Goal: Check status

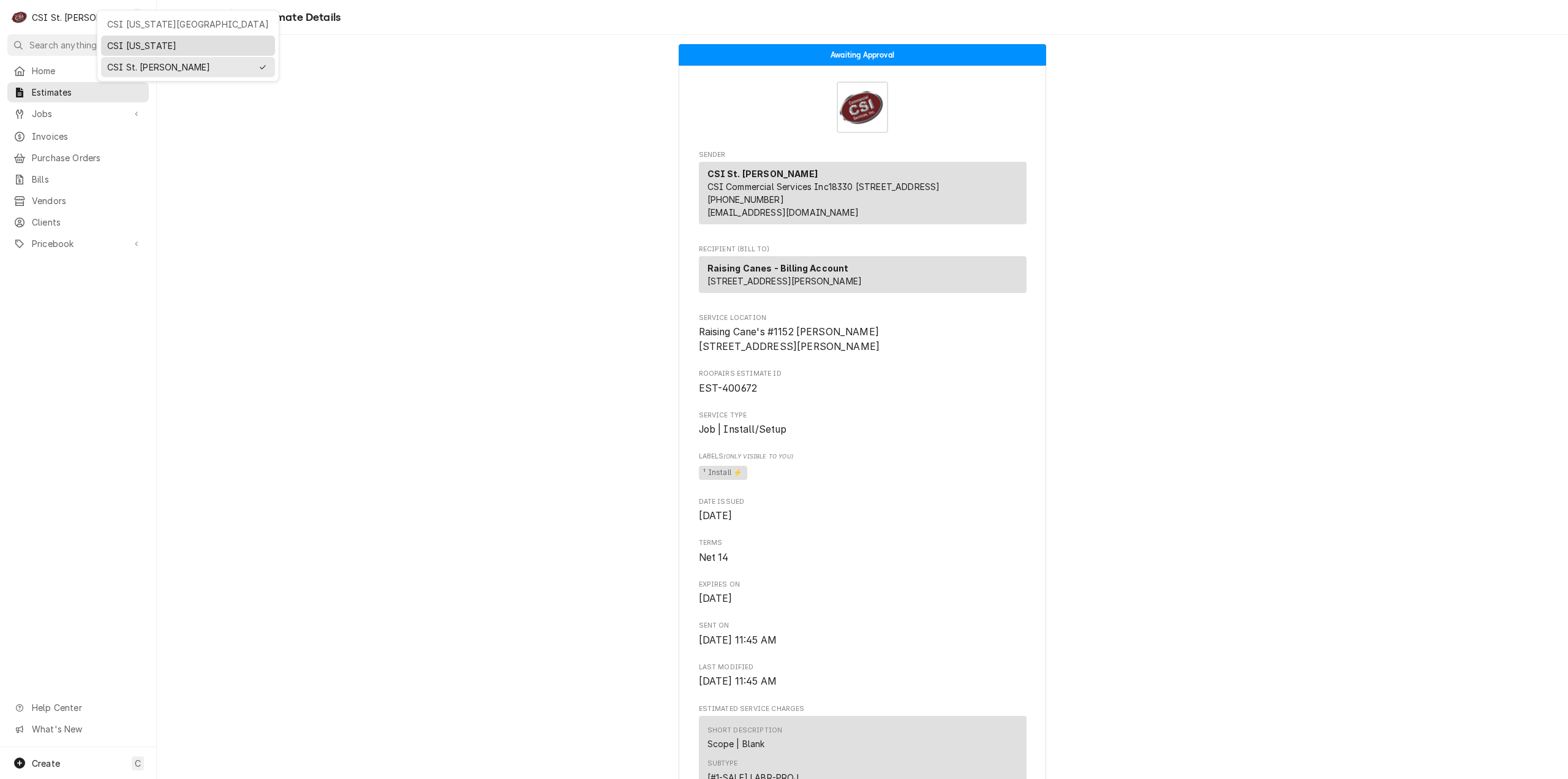
scroll to position [613, 0]
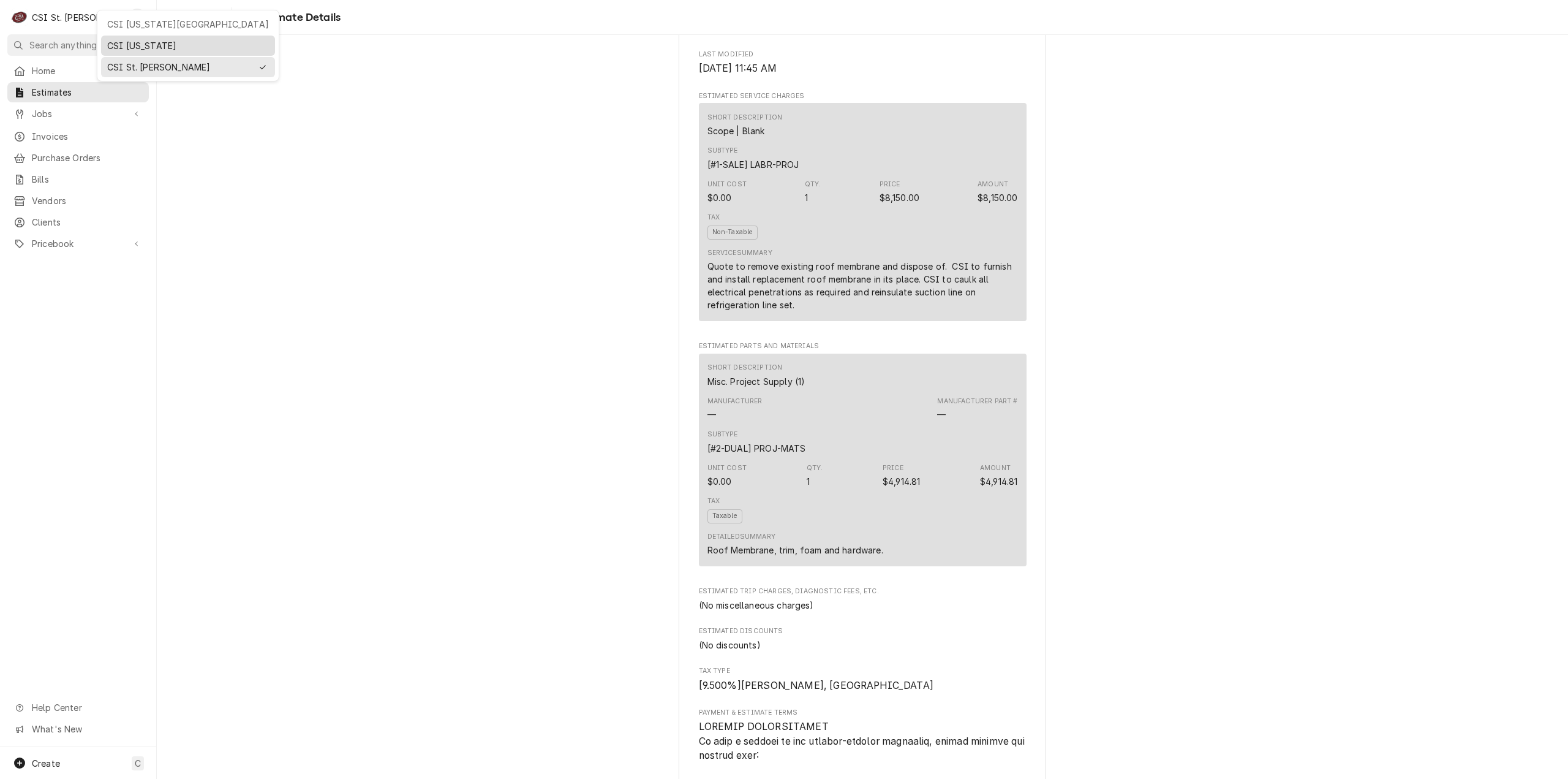
click at [139, 51] on div "CSI [US_STATE]" at bounding box center [188, 45] width 169 height 16
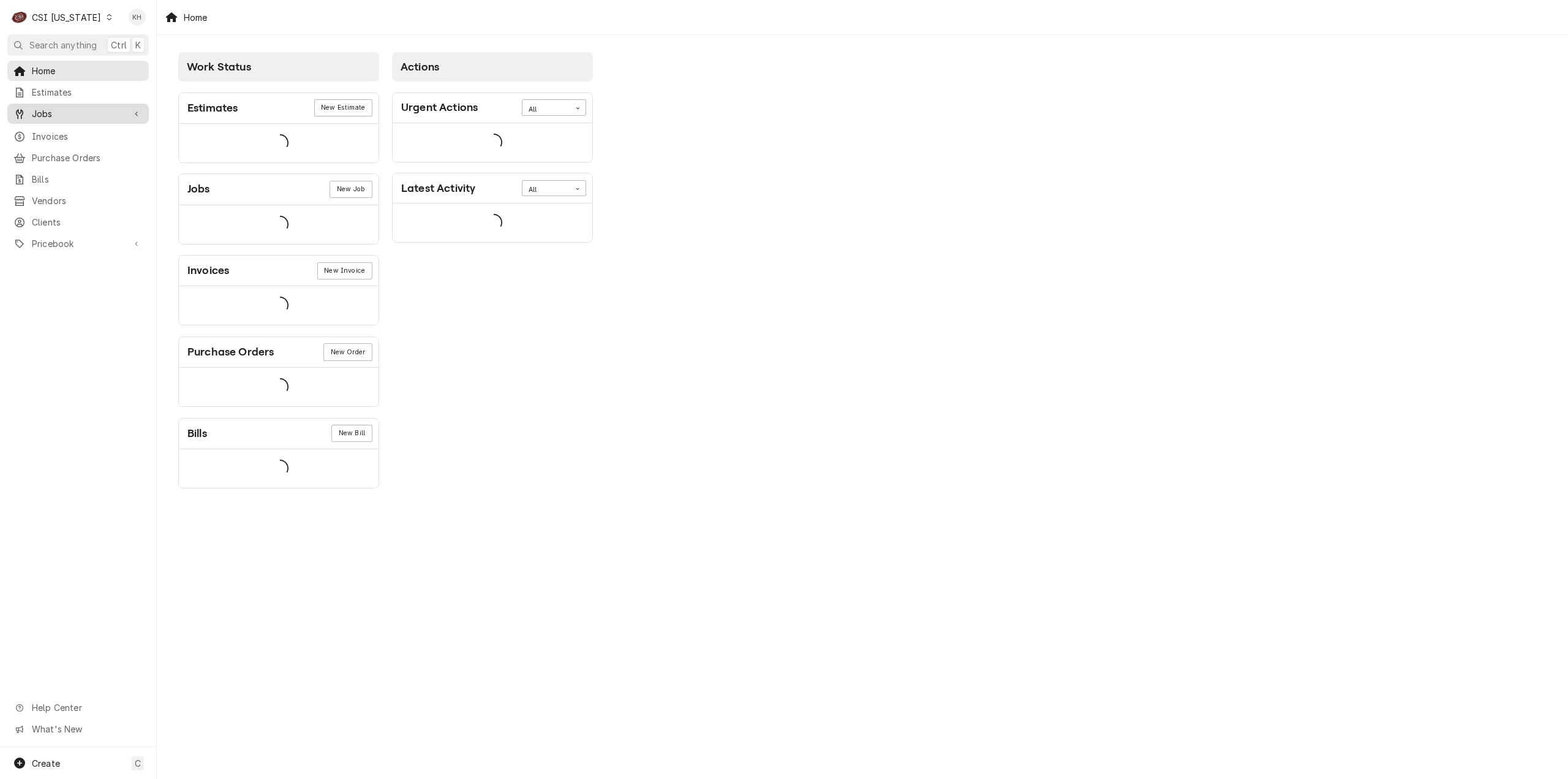
drag, startPoint x: 0, startPoint y: 0, endPoint x: 67, endPoint y: 114, distance: 132.2
click at [67, 113] on span "Jobs" at bounding box center [78, 114] width 93 height 13
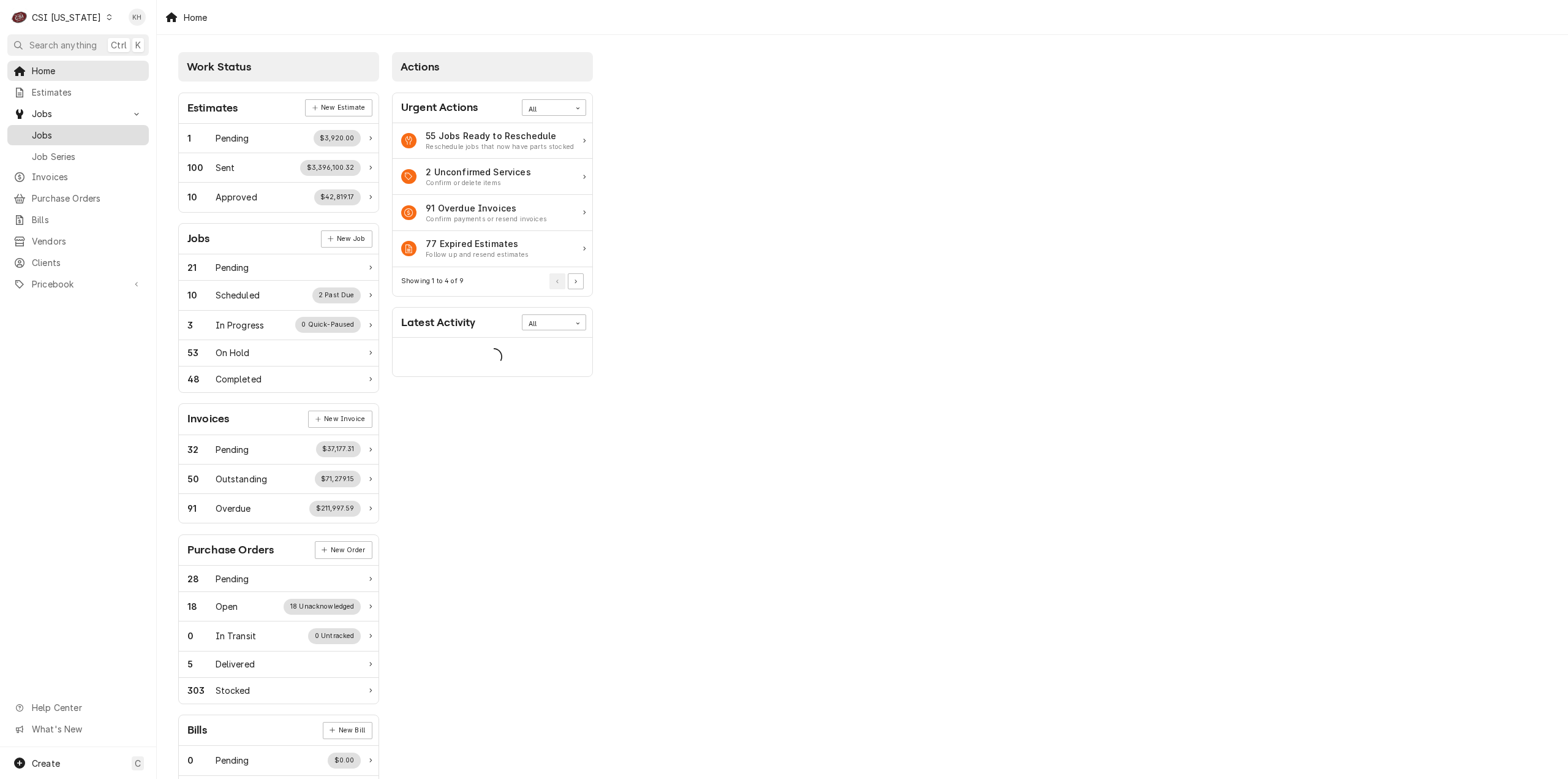
click at [71, 129] on span "Jobs" at bounding box center [87, 135] width 111 height 13
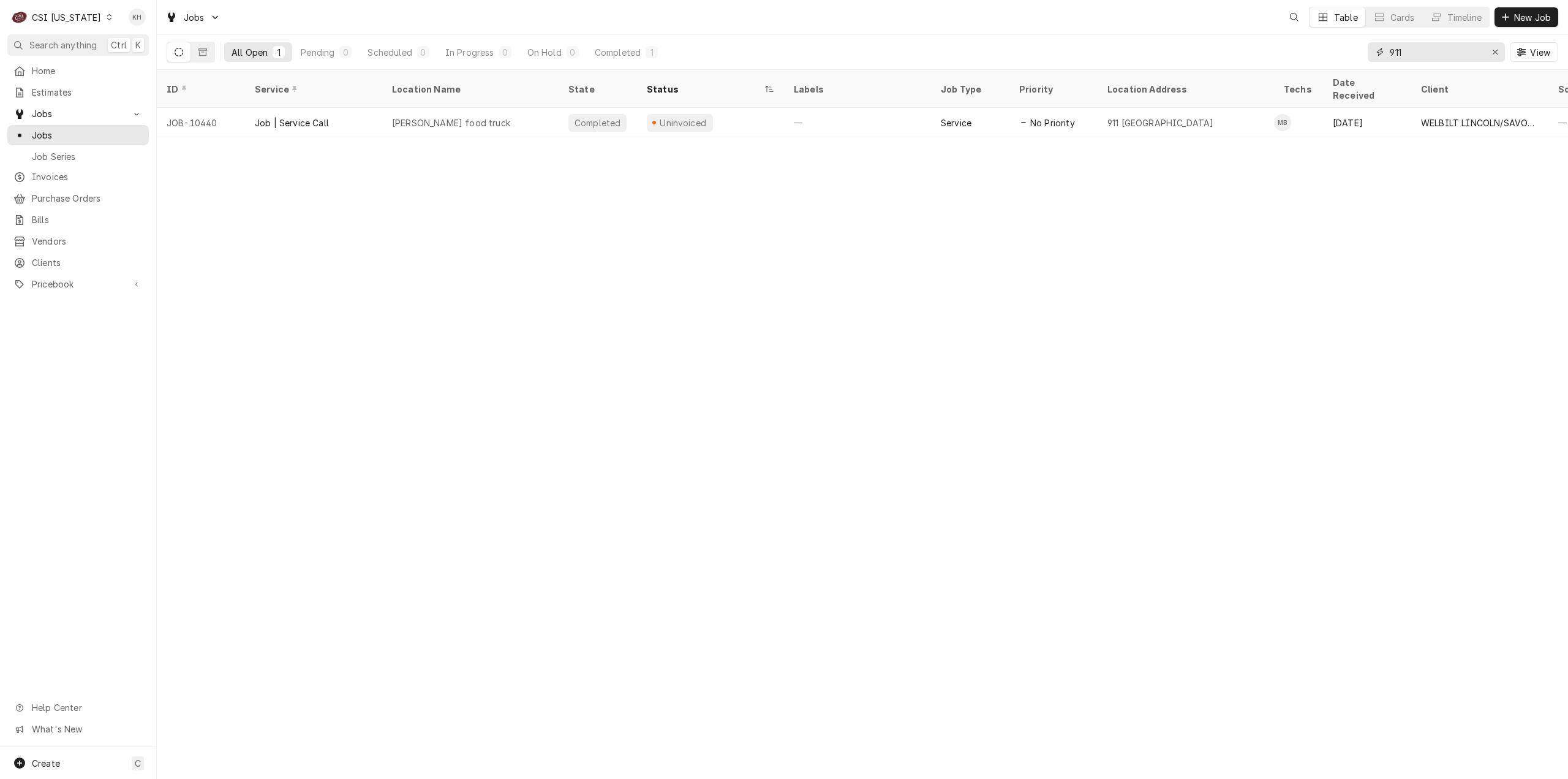
drag, startPoint x: 1474, startPoint y: 54, endPoint x: 1264, endPoint y: 59, distance: 210.1
click at [1264, 59] on div "All Open 1 Pending 0 Scheduled 0 In Progress 0 On Hold 0 Completed 1 911 View" at bounding box center [862, 53] width 1392 height 34
paste input "324689733"
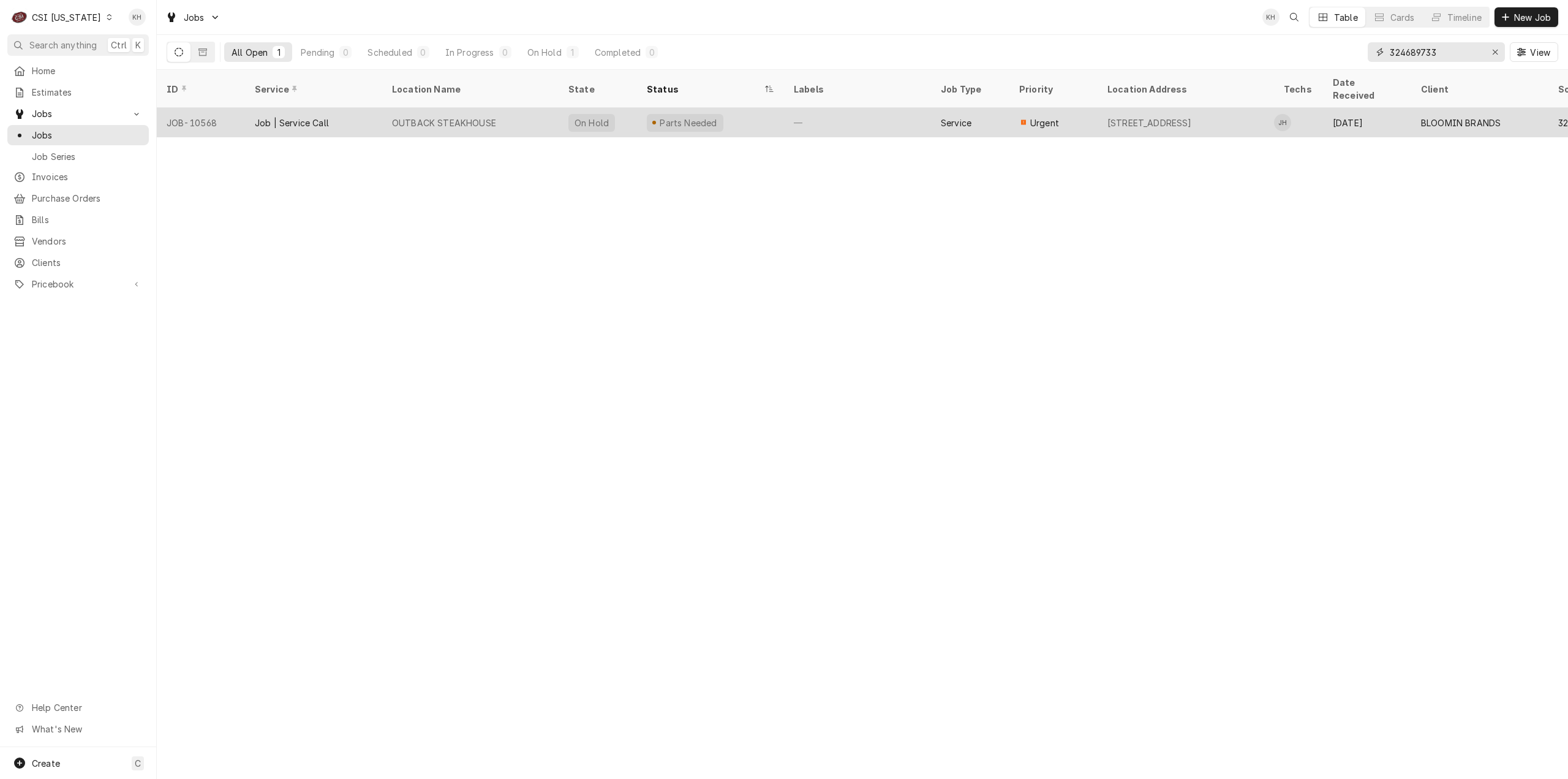
type input "324689733"
click at [432, 114] on div "OUTBACK STEAKHOUSE" at bounding box center [470, 122] width 176 height 30
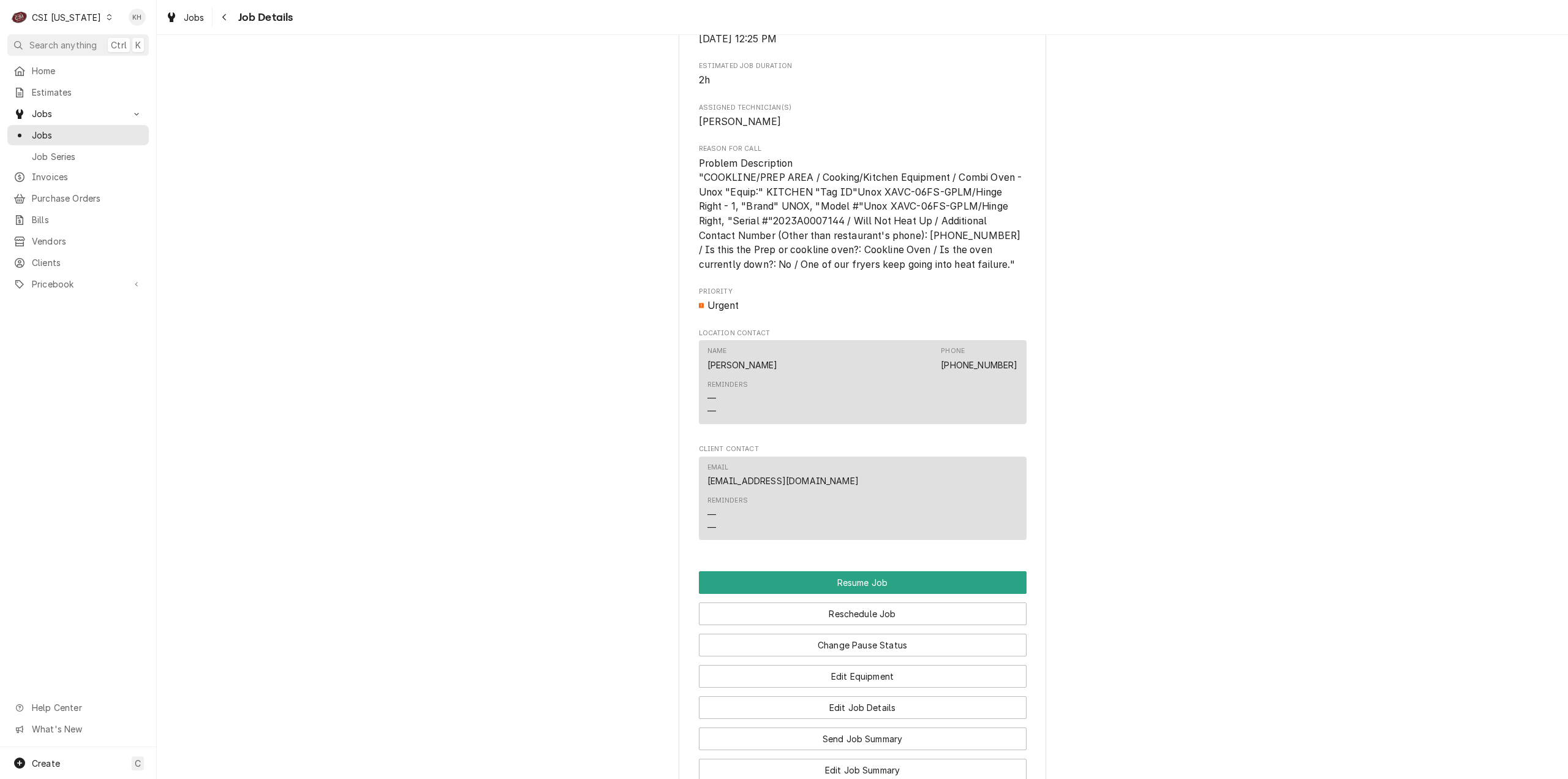
scroll to position [1380, 0]
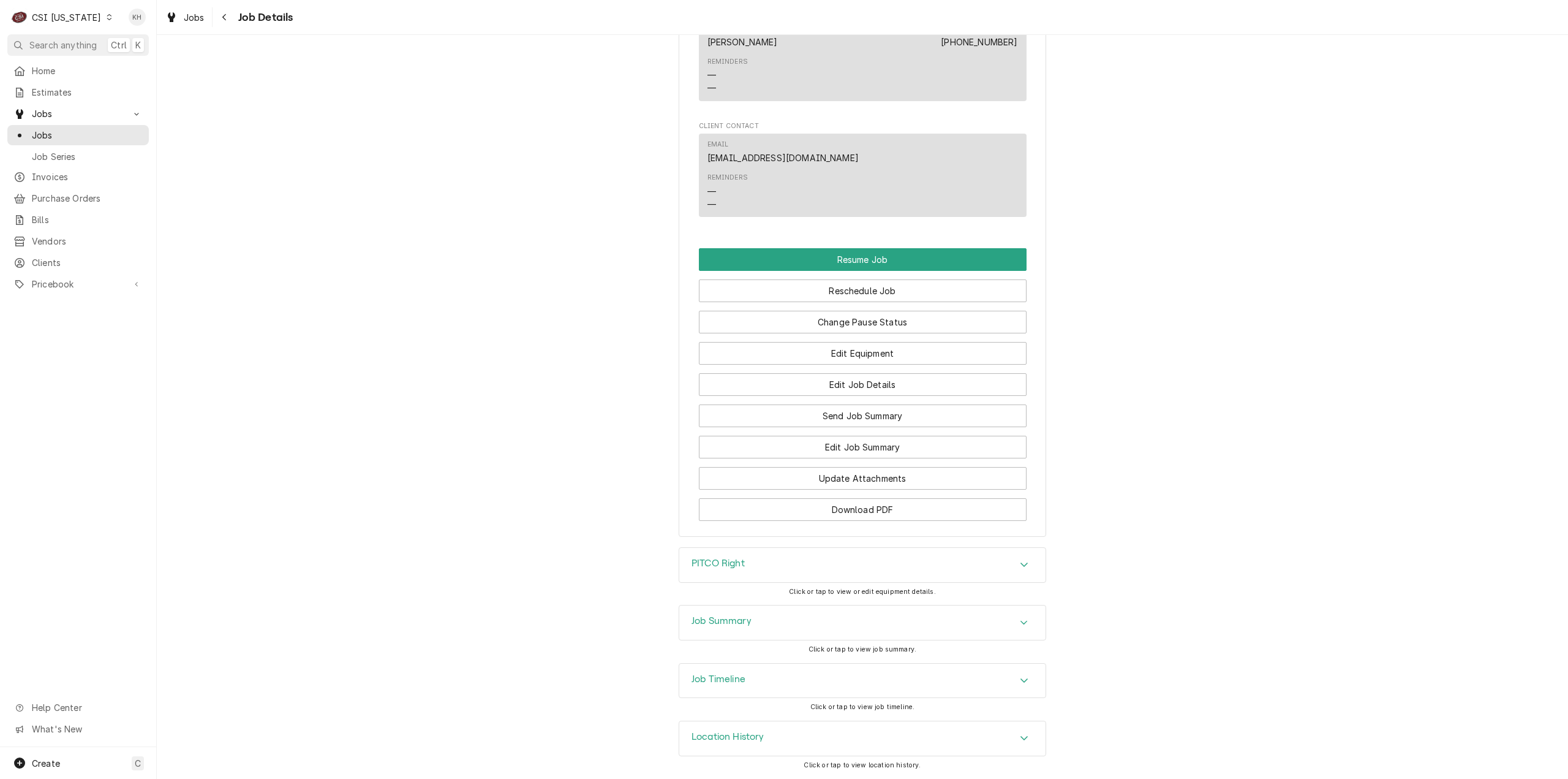
click at [757, 627] on div "Job Summary" at bounding box center [862, 623] width 366 height 34
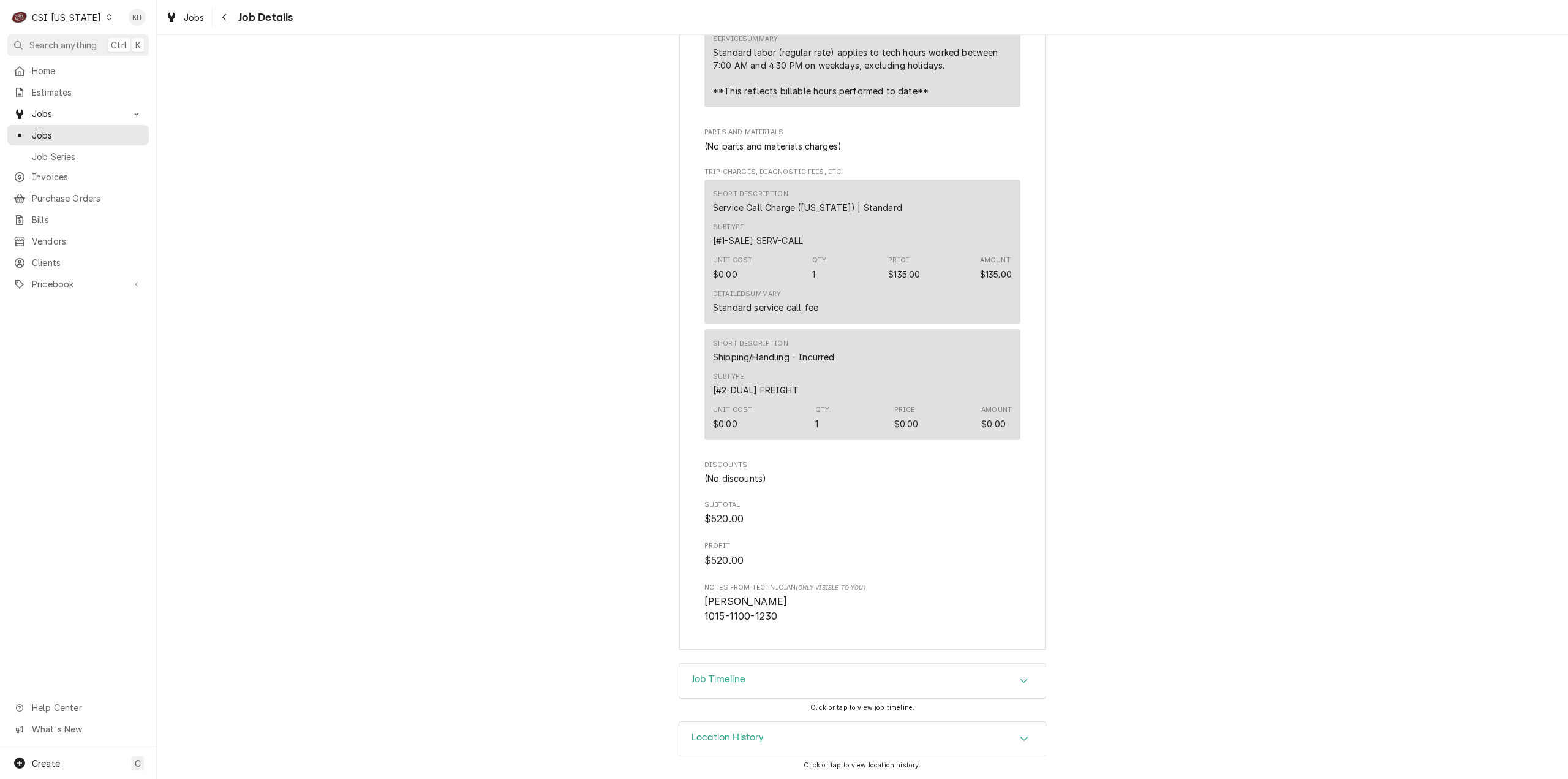
scroll to position [3599, 0]
drag, startPoint x: 770, startPoint y: 707, endPoint x: 762, endPoint y: 689, distance: 19.7
click at [768, 705] on div "Job Timeline Click or tap to view job timeline." at bounding box center [862, 692] width 368 height 57
click at [762, 688] on div "Job Timeline" at bounding box center [862, 681] width 366 height 34
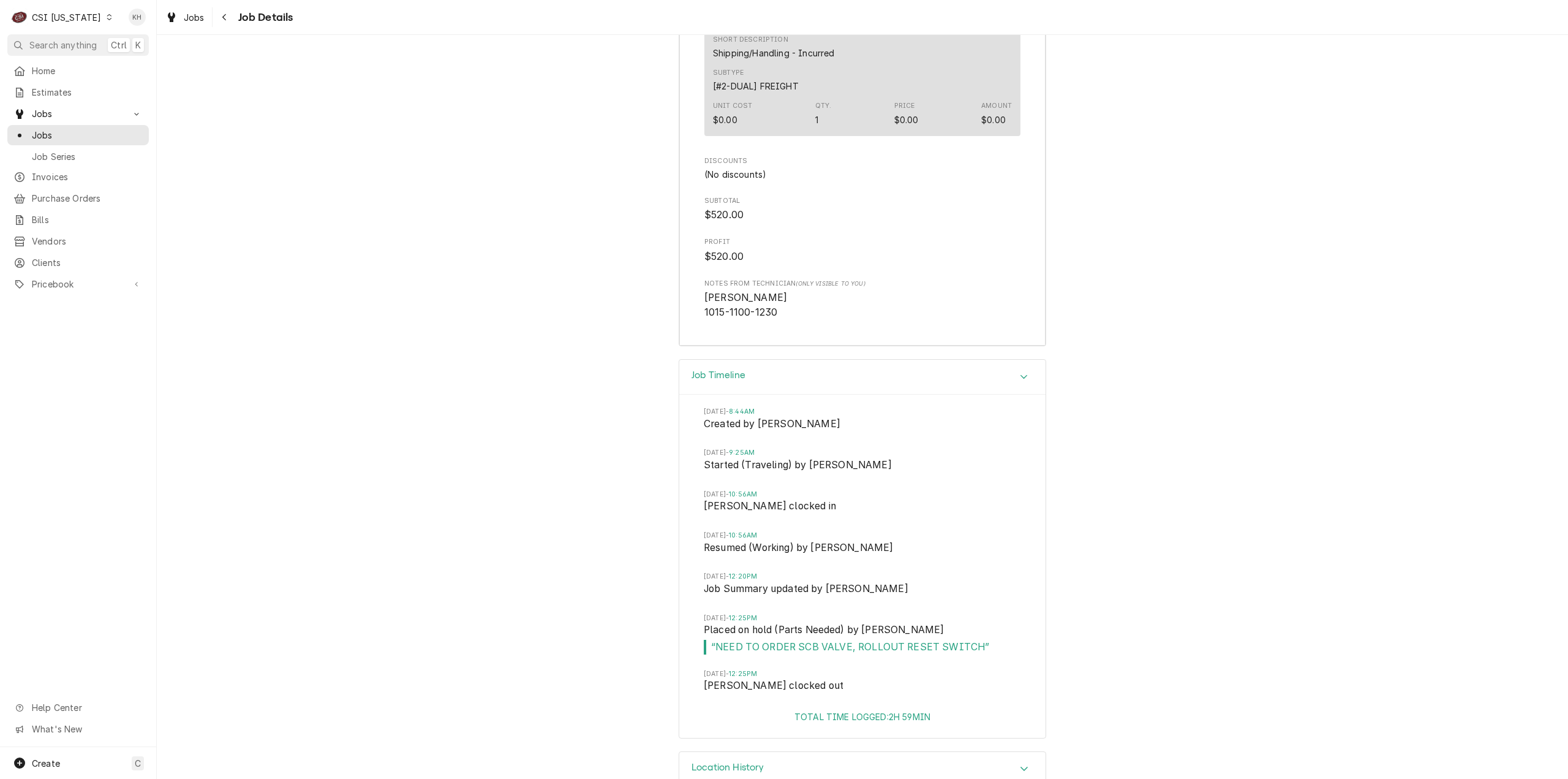
scroll to position [3933, 0]
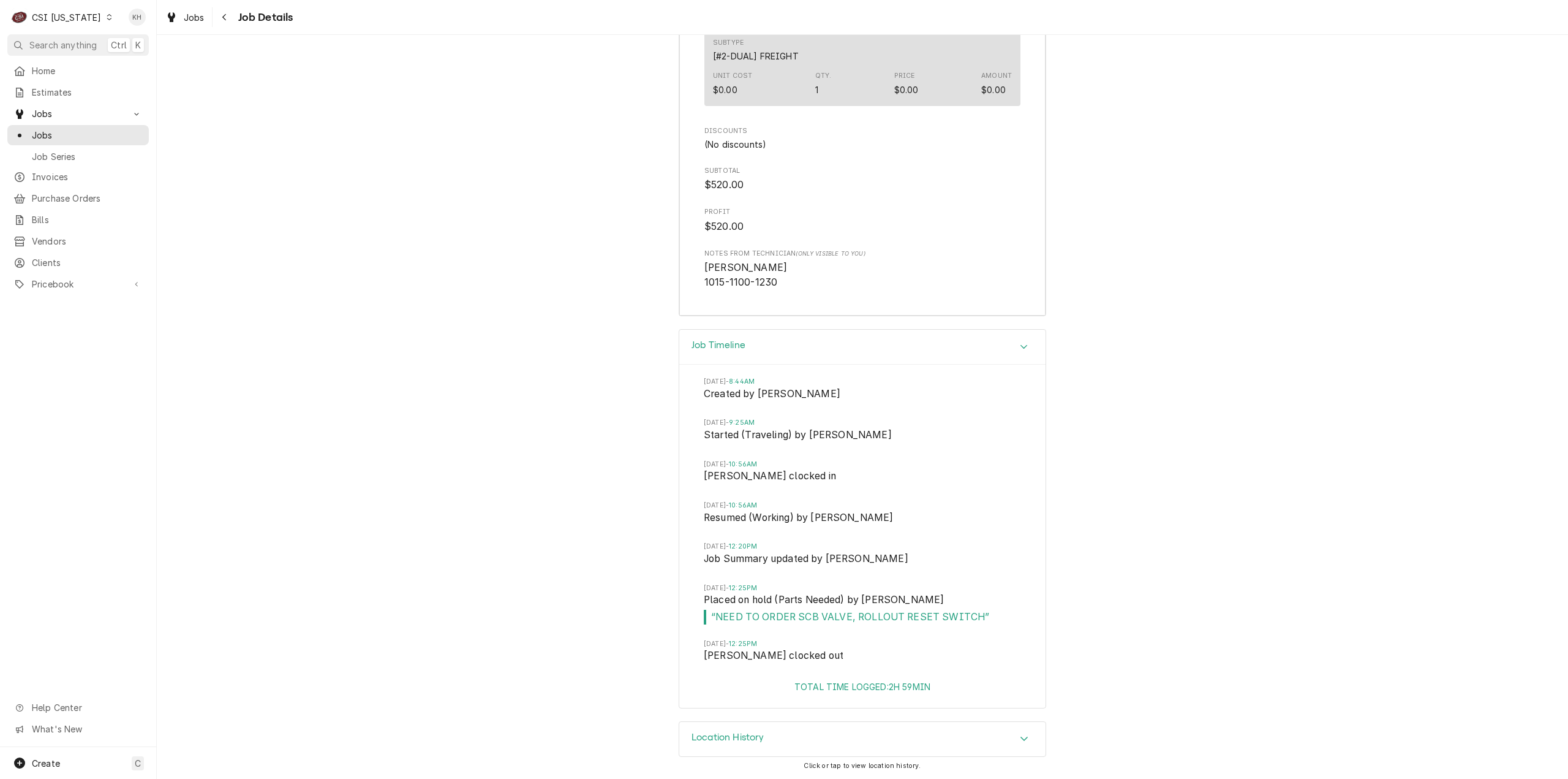
click at [68, 15] on div "CSI Kentucky" at bounding box center [66, 17] width 69 height 13
click at [139, 67] on div "CSI St. [PERSON_NAME]" at bounding box center [190, 67] width 162 height 13
